Goal: Task Accomplishment & Management: Manage account settings

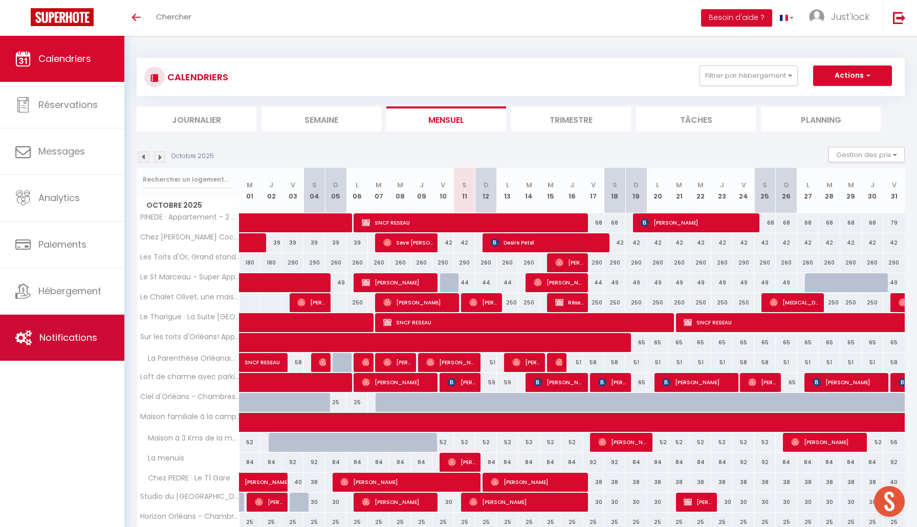
click at [79, 328] on link "Notifications" at bounding box center [62, 338] width 124 height 46
select select
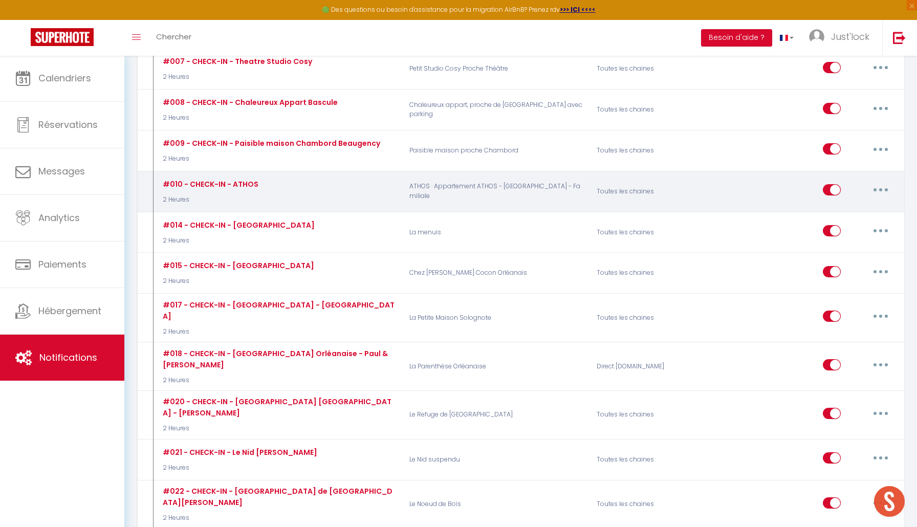
scroll to position [1354, 0]
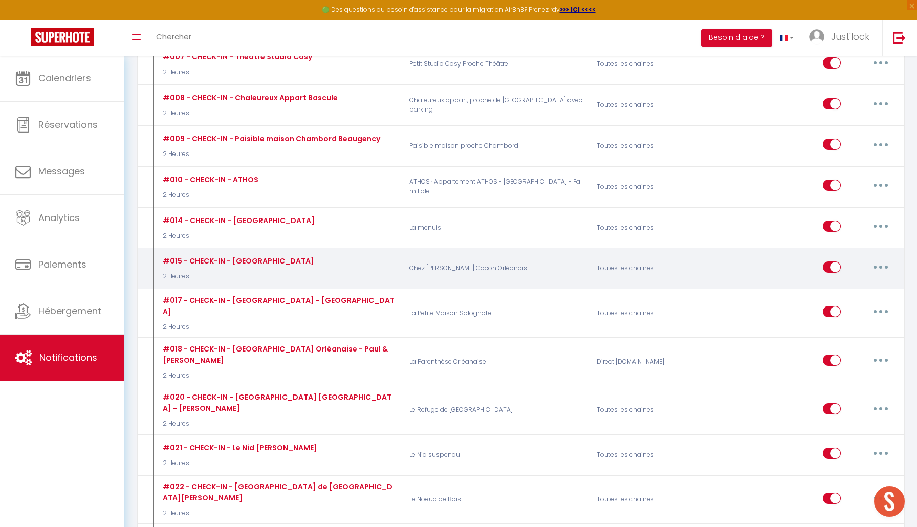
click at [877, 259] on button "button" at bounding box center [881, 267] width 29 height 16
click at [835, 282] on link "Editer" at bounding box center [854, 290] width 76 height 17
type input "#015 - CHECK-IN - [GEOGRAPHIC_DATA]"
select select "2 Heures"
select select "if_deposit_is_paid"
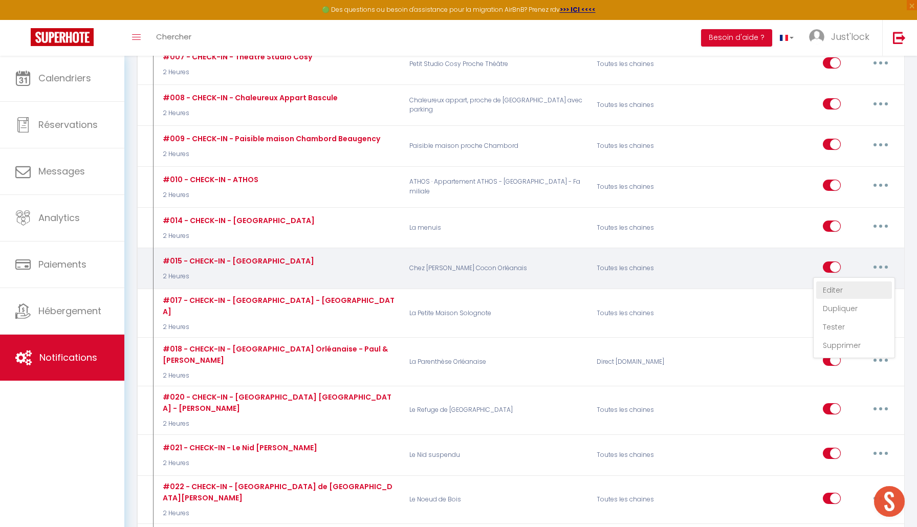
checkbox input "true"
checkbox input "false"
radio input "true"
type input "CHECK-IN - Cocon Croix de la Pucelle"
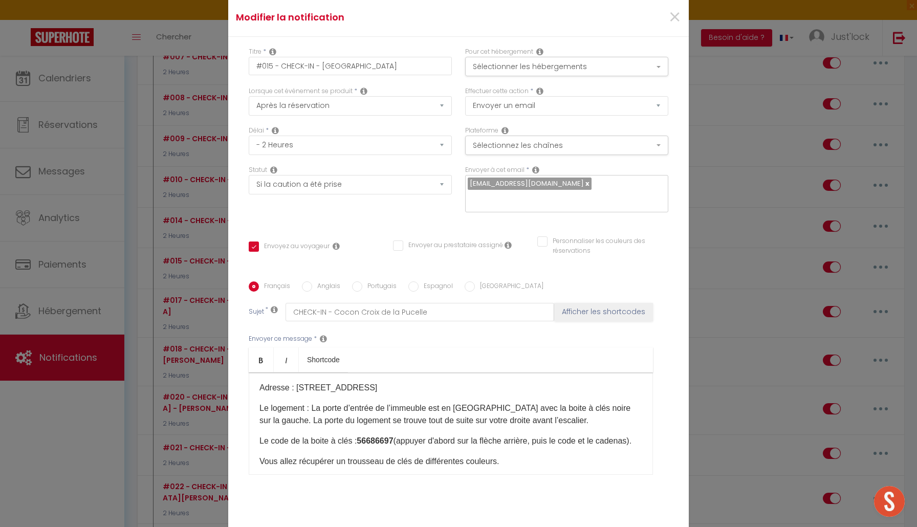
scroll to position [90, 0]
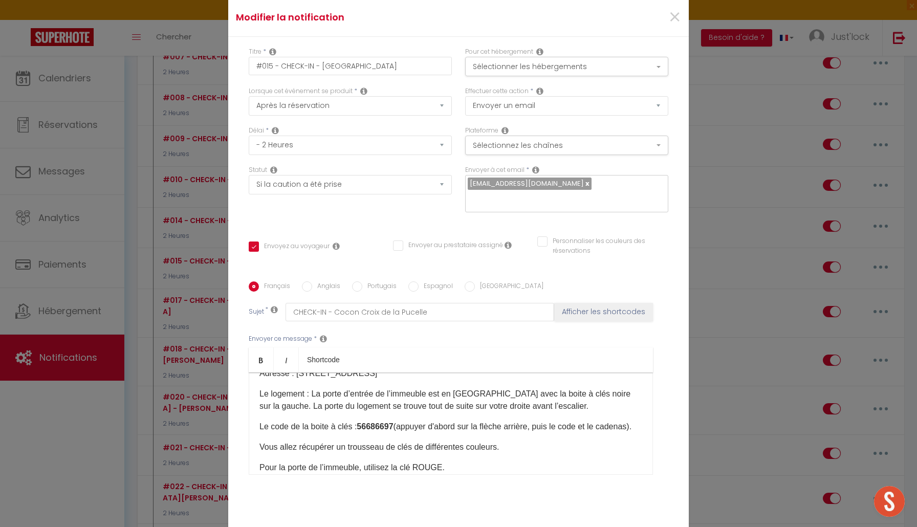
click at [379, 428] on strong "56686697" at bounding box center [375, 426] width 36 height 9
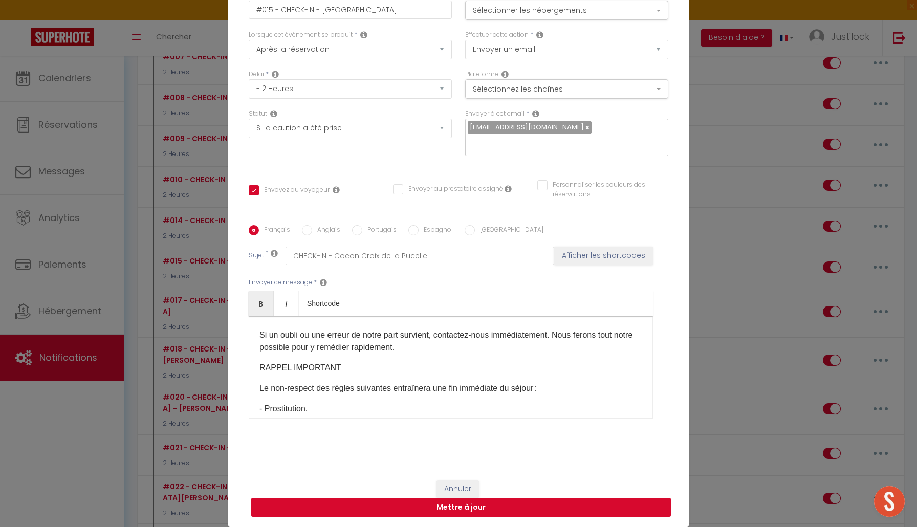
scroll to position [56, 0]
click at [452, 506] on button "Mettre à jour" at bounding box center [461, 507] width 420 height 19
checkbox input "true"
checkbox input "false"
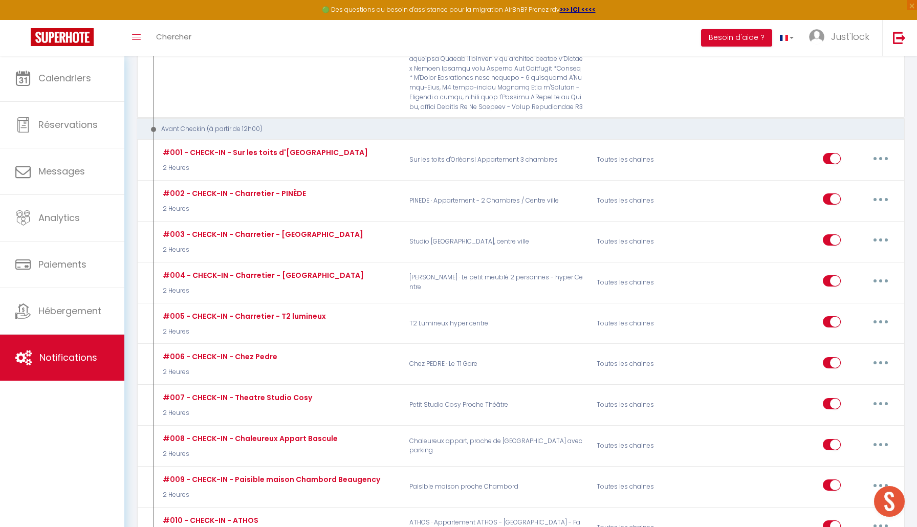
scroll to position [1010, 0]
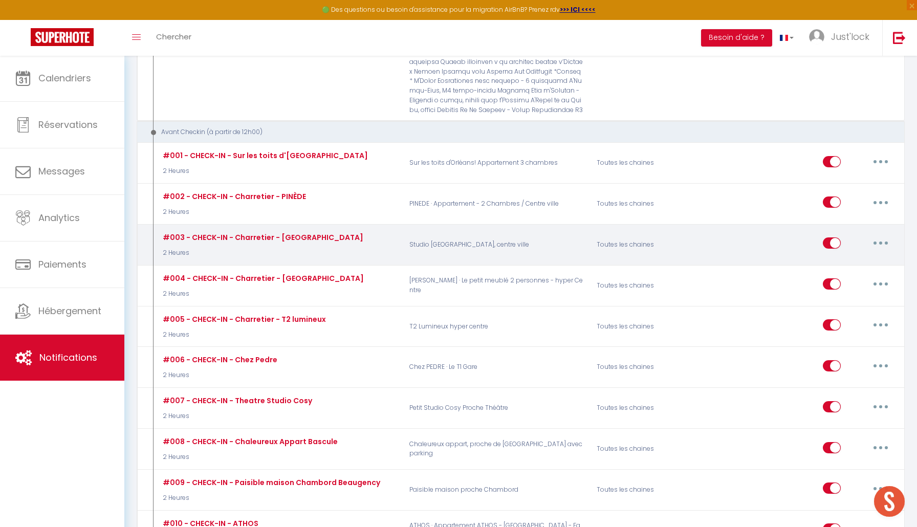
click at [884, 235] on button "button" at bounding box center [881, 243] width 29 height 16
click at [839, 258] on link "Editer" at bounding box center [854, 266] width 76 height 17
type input "#003 - CHECK-IN - Charretier - [GEOGRAPHIC_DATA]"
select select "2 Heures"
select select "if_deposit_is_paid"
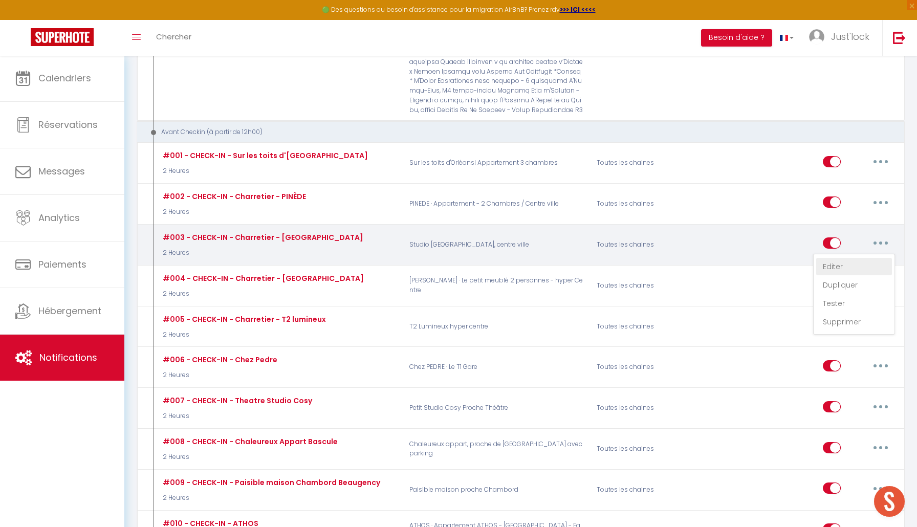
checkbox input "true"
checkbox input "false"
radio input "true"
type input "[RENTAL:NAME] pour votre arrivée"
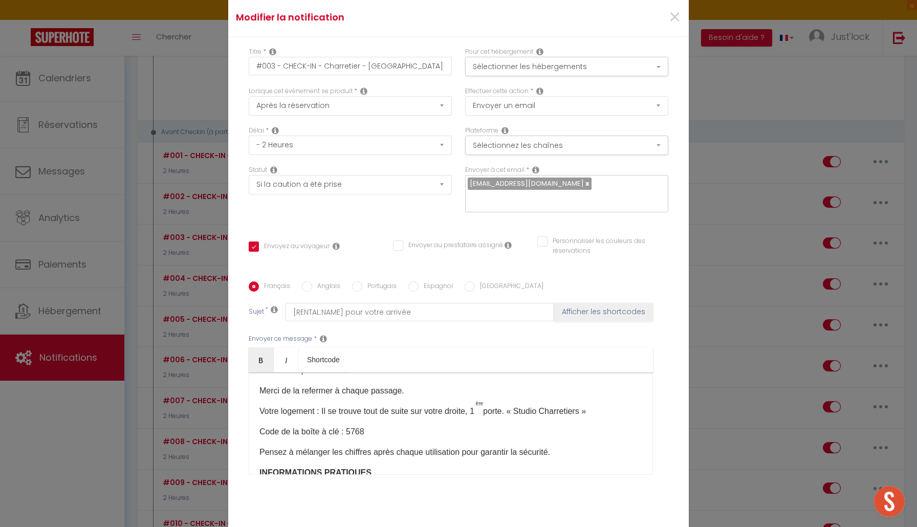
scroll to position [114, 0]
click at [355, 425] on p "Code de la boîte à clé : 5768" at bounding box center [451, 431] width 383 height 12
checkbox input "true"
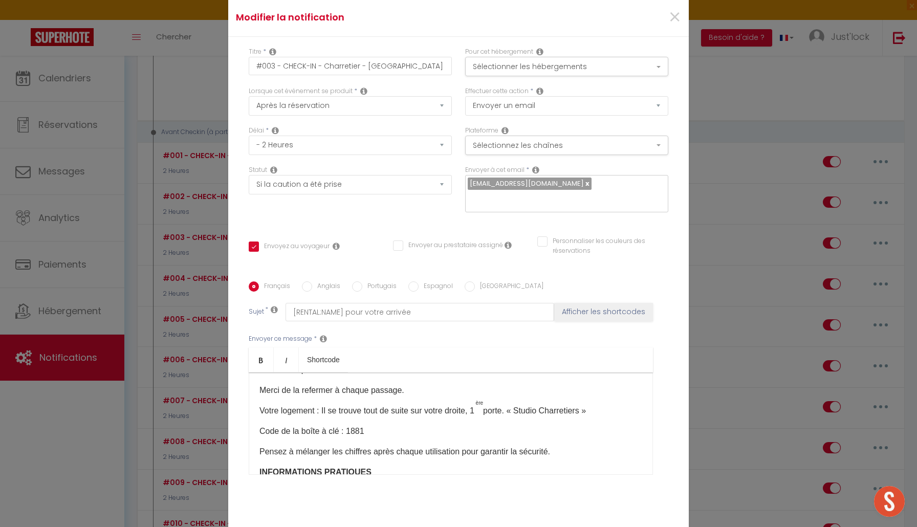
checkbox input "false"
